Goal: Navigation & Orientation: Go to known website

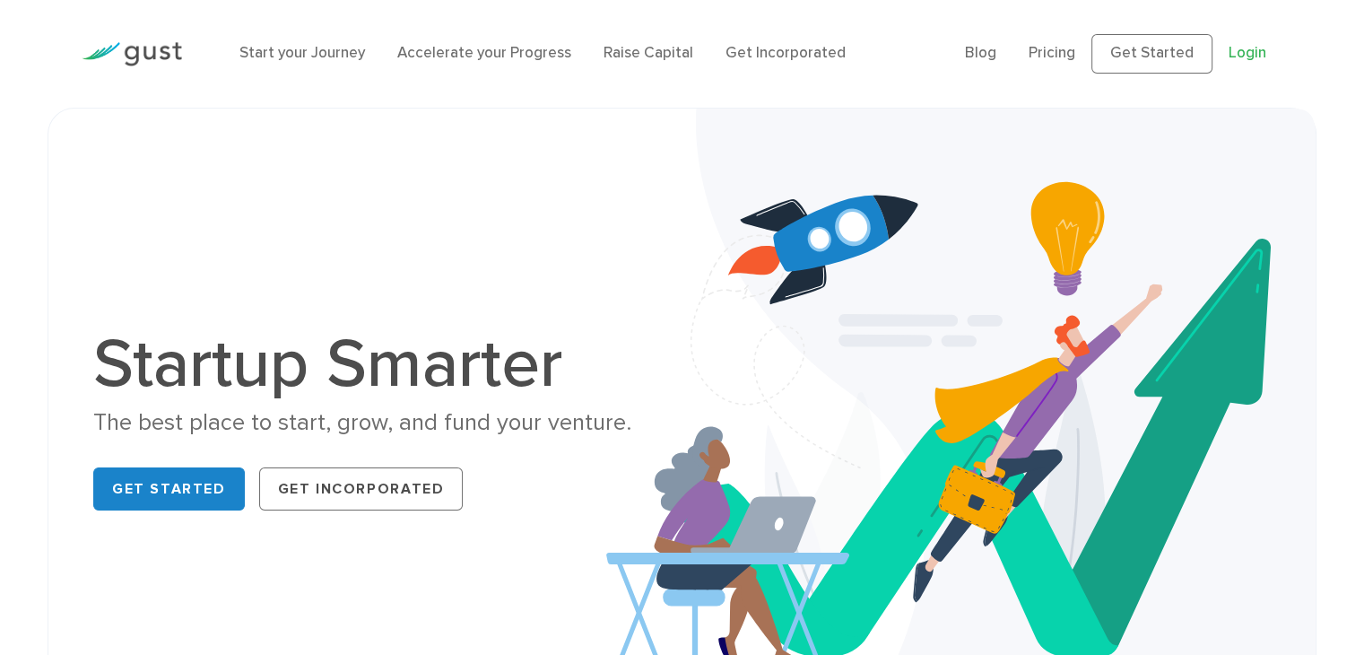
click at [1234, 61] on link "Login" at bounding box center [1248, 53] width 38 height 18
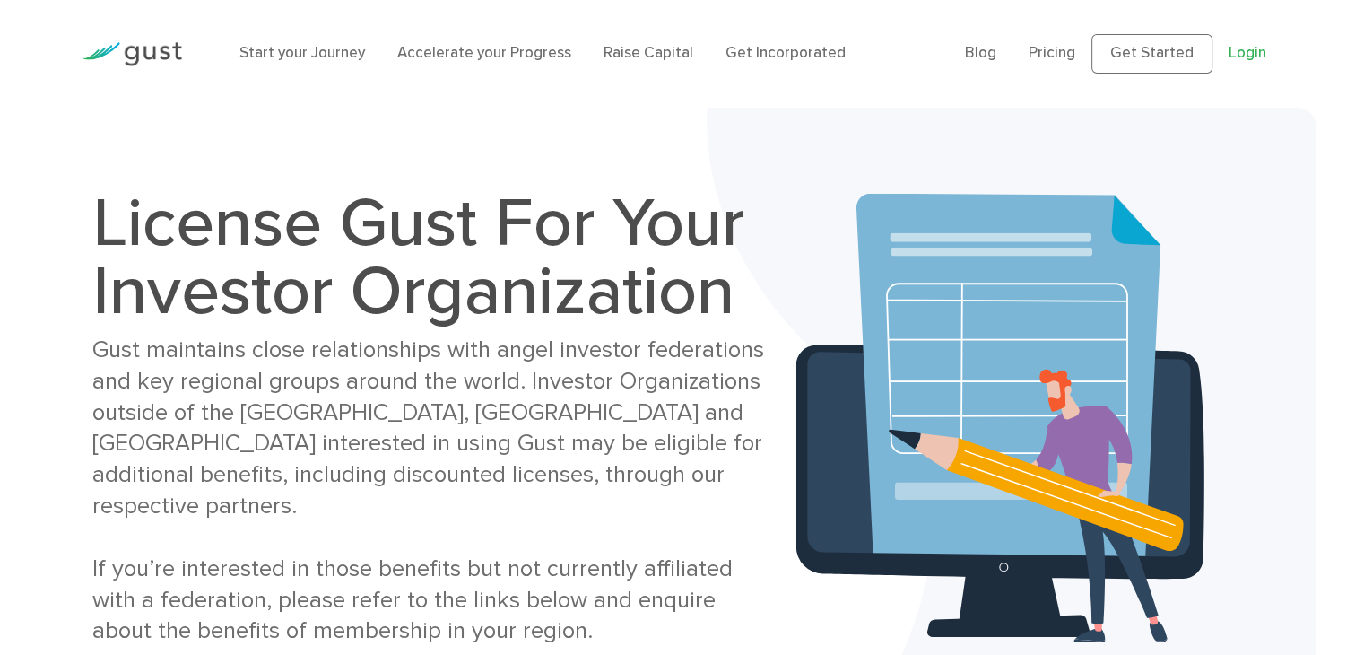
click at [1251, 55] on link "Login" at bounding box center [1248, 53] width 38 height 18
click at [1130, 60] on link "Get Started" at bounding box center [1152, 53] width 121 height 39
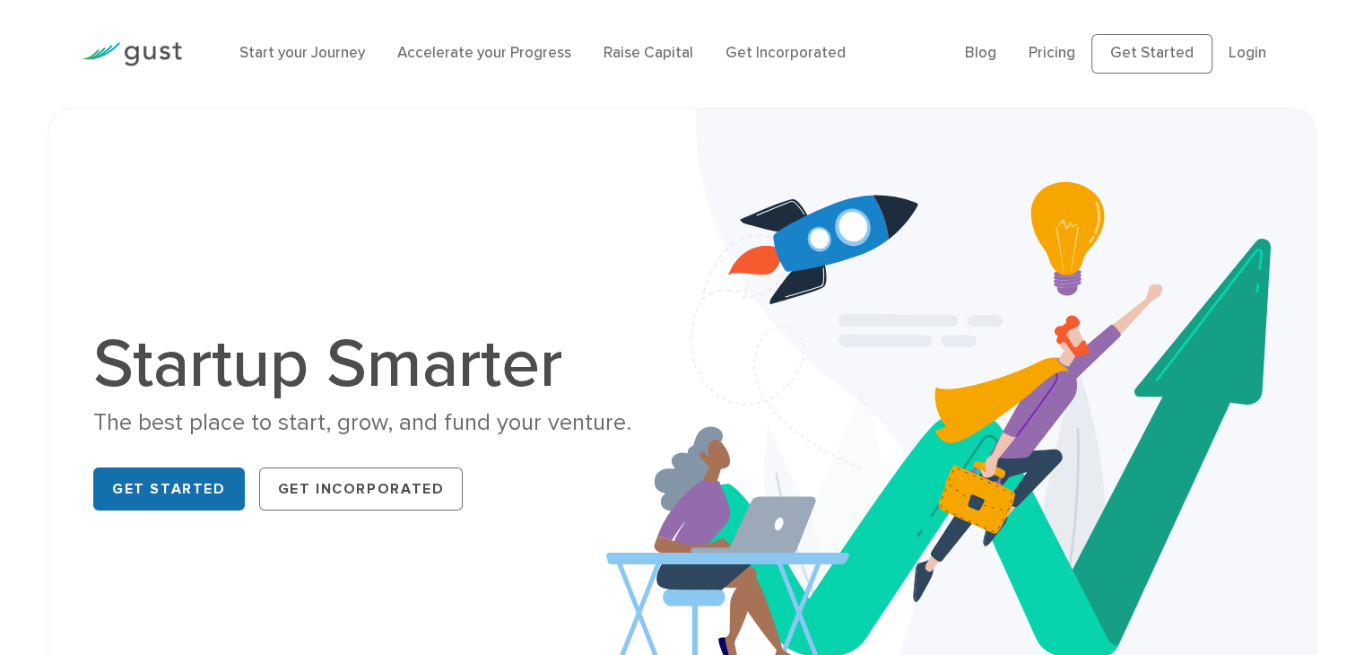
click at [139, 485] on link "Get Started" at bounding box center [169, 488] width 152 height 43
